Goal: Transaction & Acquisition: Purchase product/service

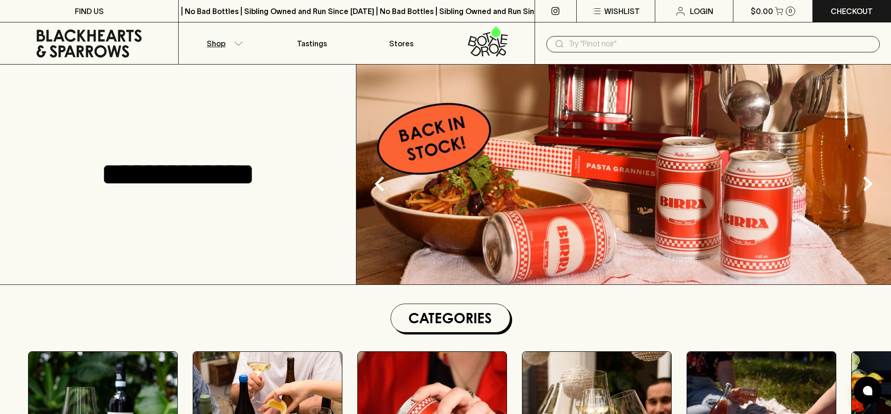
click at [228, 46] on button "Shop" at bounding box center [223, 43] width 89 height 42
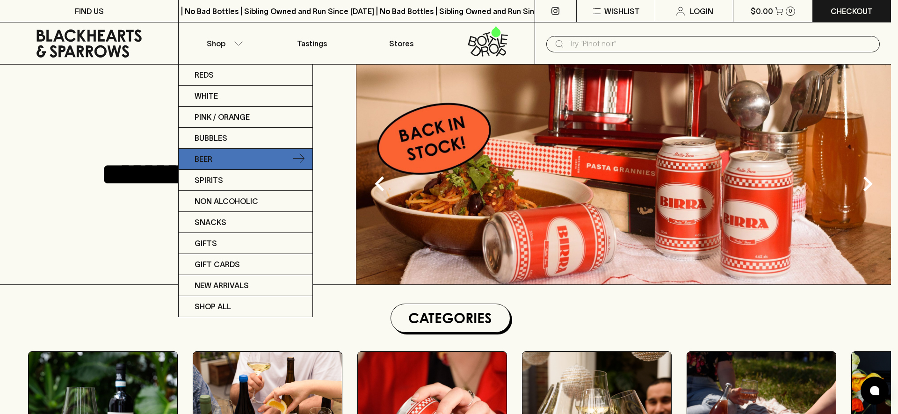
click at [227, 158] on link "Beer" at bounding box center [246, 159] width 134 height 21
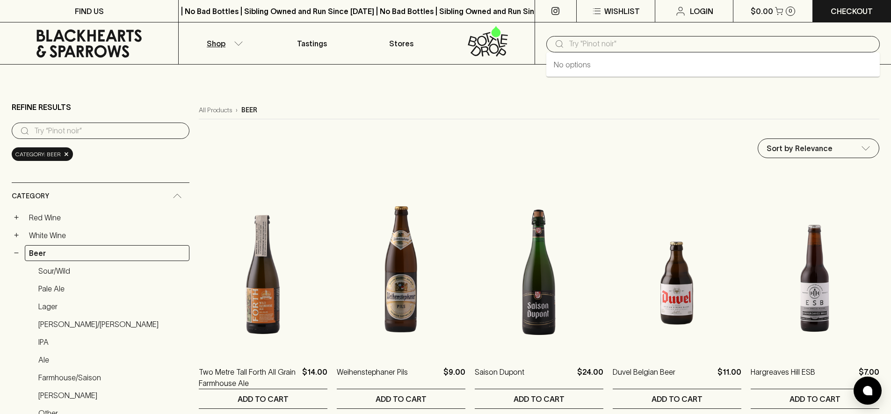
click at [583, 46] on input "text" at bounding box center [719, 43] width 303 height 15
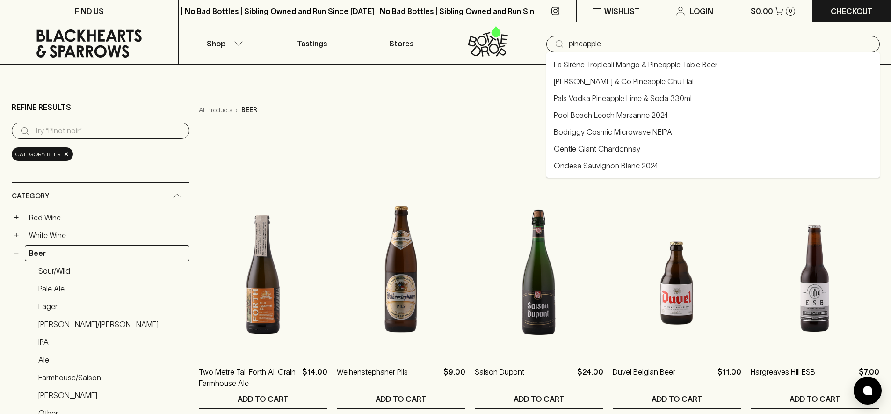
click at [641, 96] on link "Pals Vodka Pineapple Lime & Soda 330ml" at bounding box center [622, 98] width 138 height 11
type input "Pals Vodka Pineapple Lime & Soda 330ml"
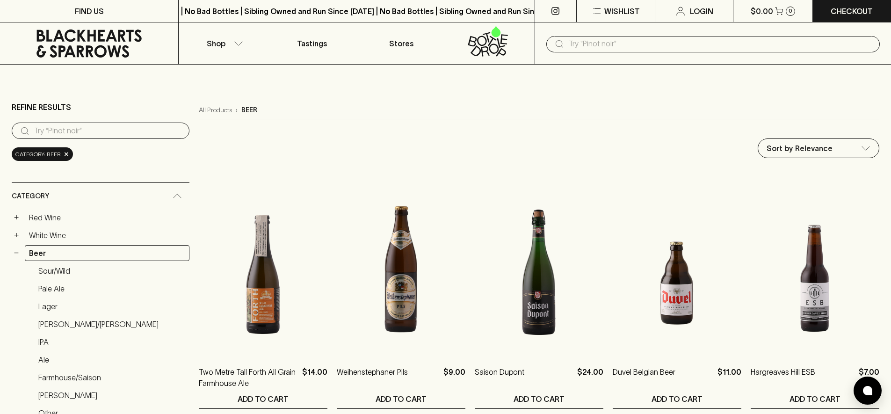
click at [595, 44] on input "text" at bounding box center [719, 43] width 303 height 15
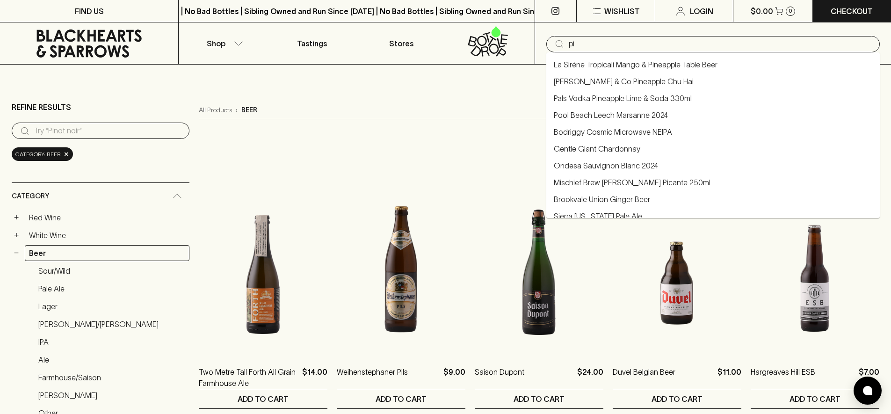
type input "p"
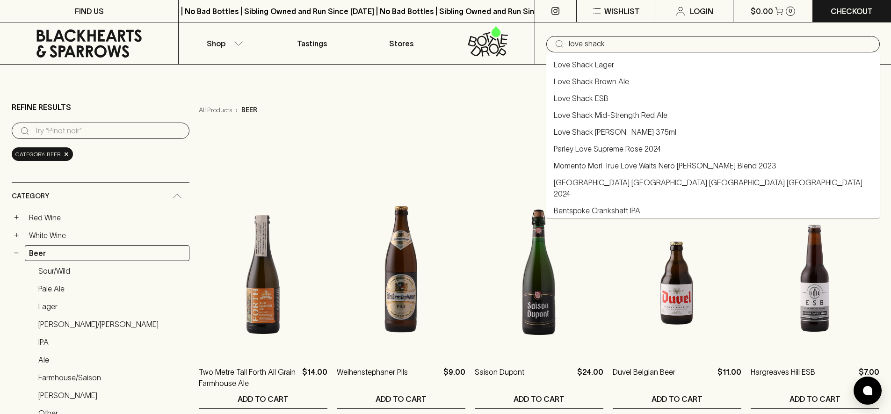
type input "Love Shack Brown Ale"
type input "love shack"
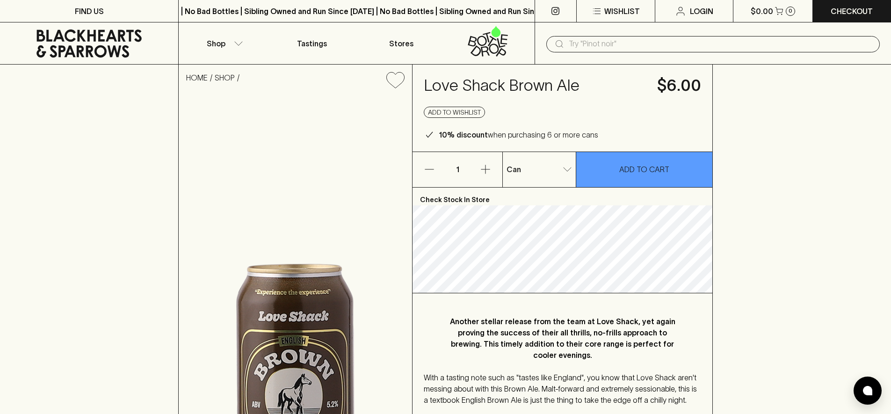
click at [567, 46] on div "​" at bounding box center [712, 44] width 333 height 16
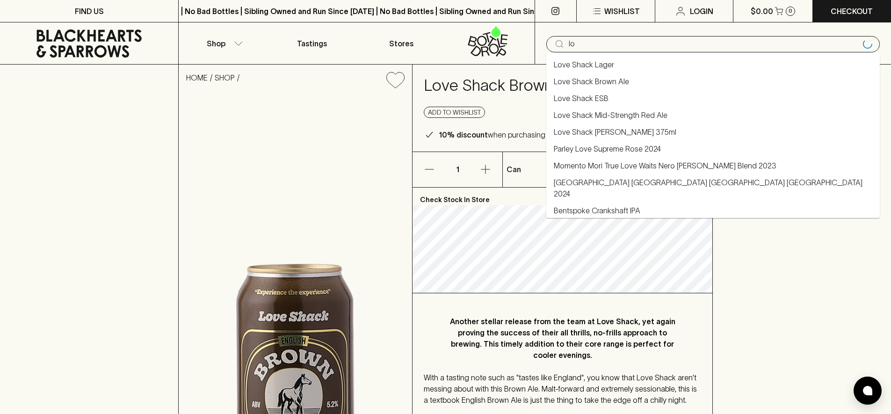
type input "l"
